Goal: Task Accomplishment & Management: Use online tool/utility

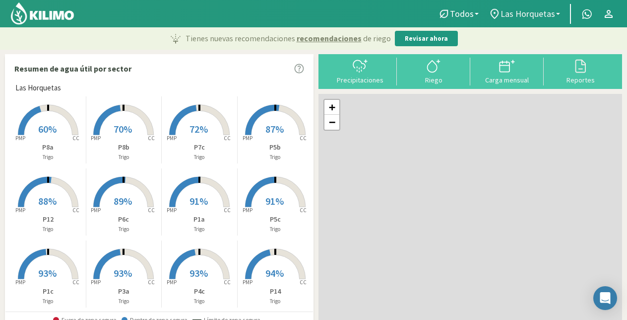
click at [538, 15] on span "Las Horquetas" at bounding box center [528, 13] width 55 height 10
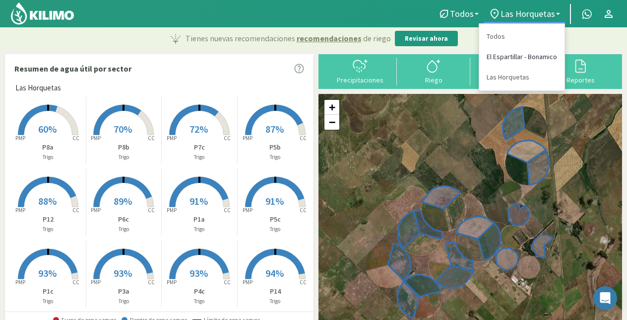
click at [526, 54] on link "El Espartillar - Bonamico" at bounding box center [522, 57] width 85 height 20
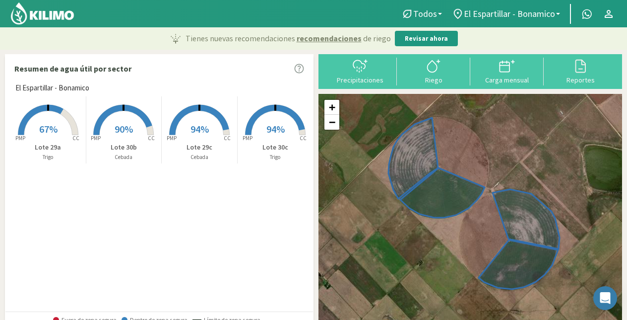
click at [68, 124] on rect at bounding box center [47, 135] width 79 height 79
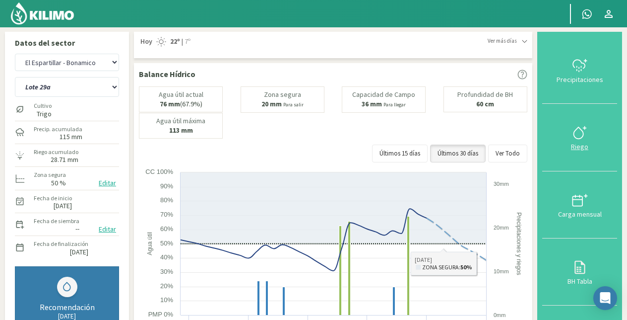
click at [582, 136] on icon at bounding box center [580, 133] width 16 height 16
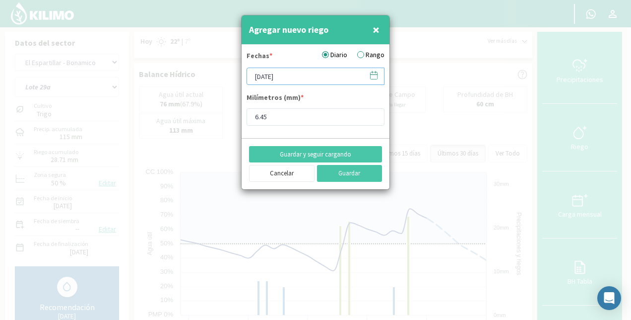
click at [288, 71] on input "[DATE]" at bounding box center [316, 76] width 138 height 17
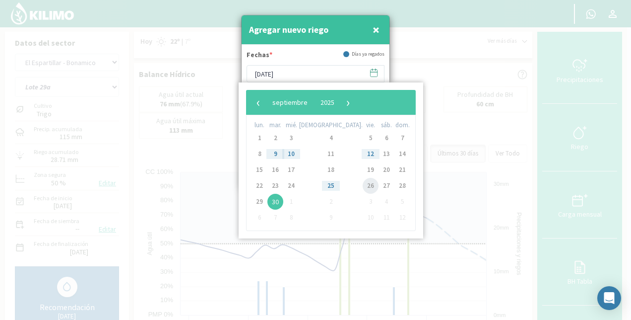
click at [363, 186] on span "26" at bounding box center [371, 186] width 16 height 16
type input "[DATE]"
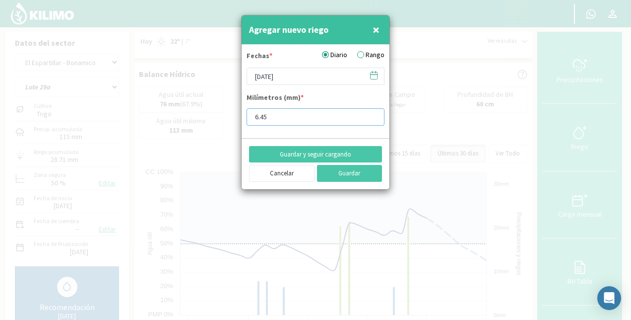
drag, startPoint x: 270, startPoint y: 111, endPoint x: 230, endPoint y: 119, distance: 41.0
click at [230, 119] on div "Agregar nuevo riego × Fechas * Diario Rango [DATE] Milímetros (mm) * 6.45 Guard…" at bounding box center [315, 160] width 631 height 320
type input "10.23"
click at [342, 176] on button "Guardar" at bounding box center [350, 173] width 66 height 17
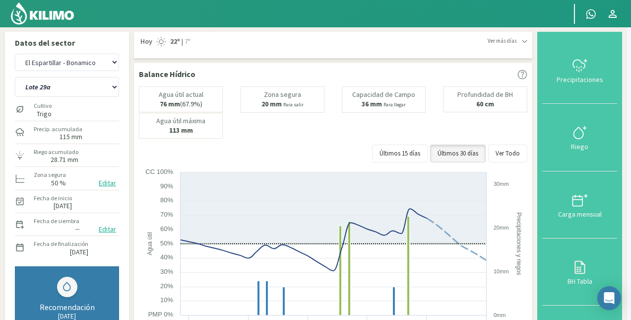
type input "[DATE]"
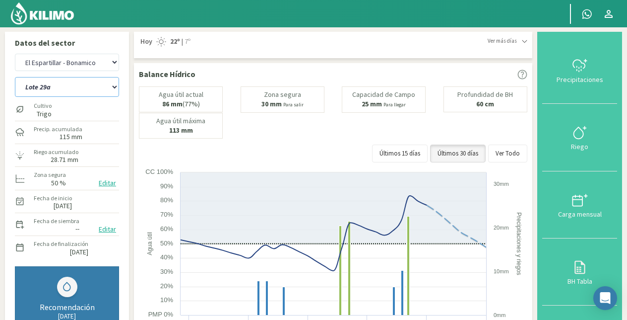
click at [67, 85] on select "Lote 29a Lote 29c Lote 30b Lote 30c" at bounding box center [67, 87] width 104 height 20
click at [69, 11] on img at bounding box center [42, 13] width 65 height 24
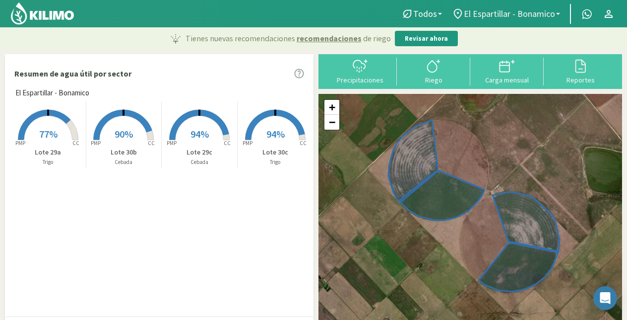
click at [536, 15] on span "El Espartillar - Bonamico" at bounding box center [509, 13] width 91 height 10
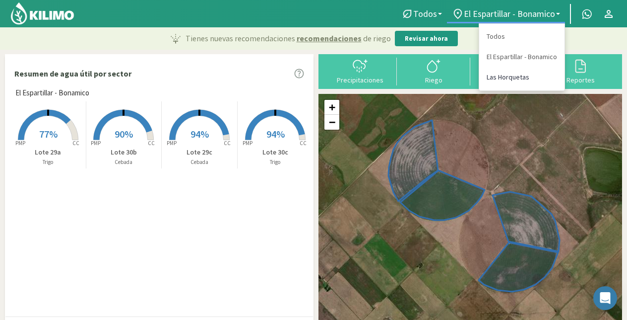
click at [502, 79] on link "Las Horquetas" at bounding box center [522, 77] width 85 height 20
